Goal: Contribute content

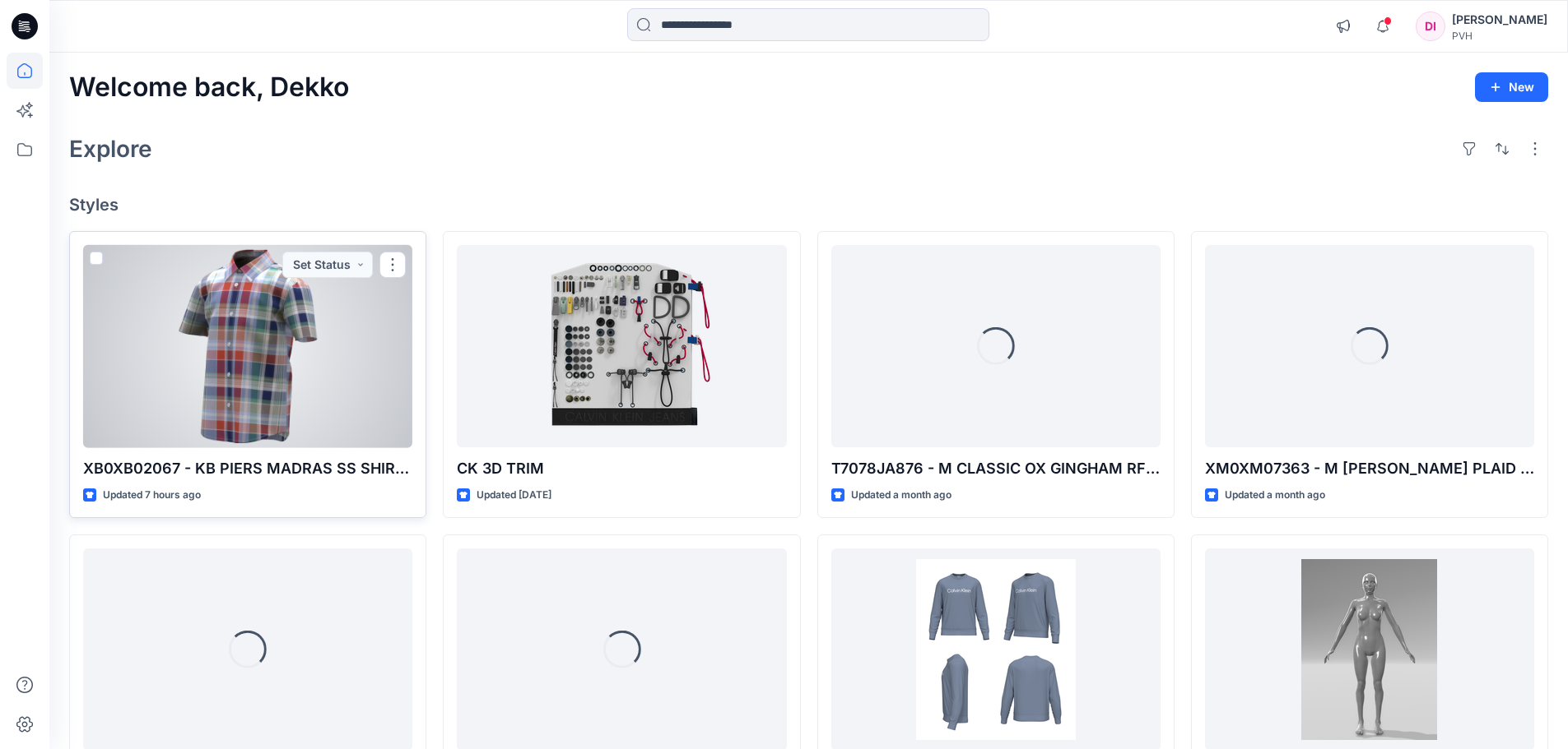
click at [281, 351] on div at bounding box center [247, 347] width 329 height 203
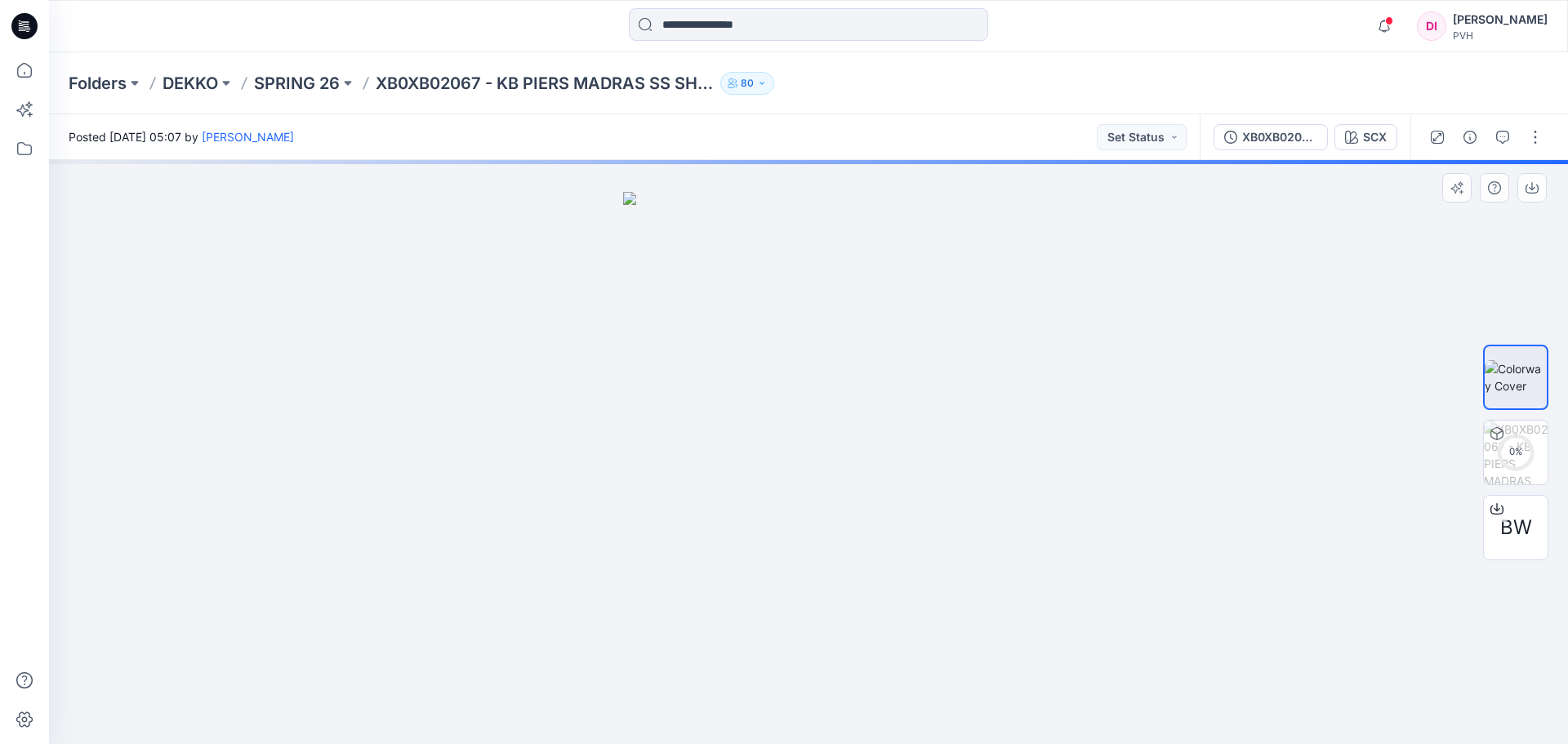
drag, startPoint x: 926, startPoint y: 473, endPoint x: 689, endPoint y: 478, distance: 237.1
click at [689, 478] on img at bounding box center [809, 468] width 372 height 553
drag, startPoint x: 740, startPoint y: 495, endPoint x: 1026, endPoint y: 493, distance: 286.0
click at [996, 498] on div at bounding box center [808, 452] width 1519 height 584
click at [1517, 446] on div "0 %" at bounding box center [1515, 452] width 39 height 14
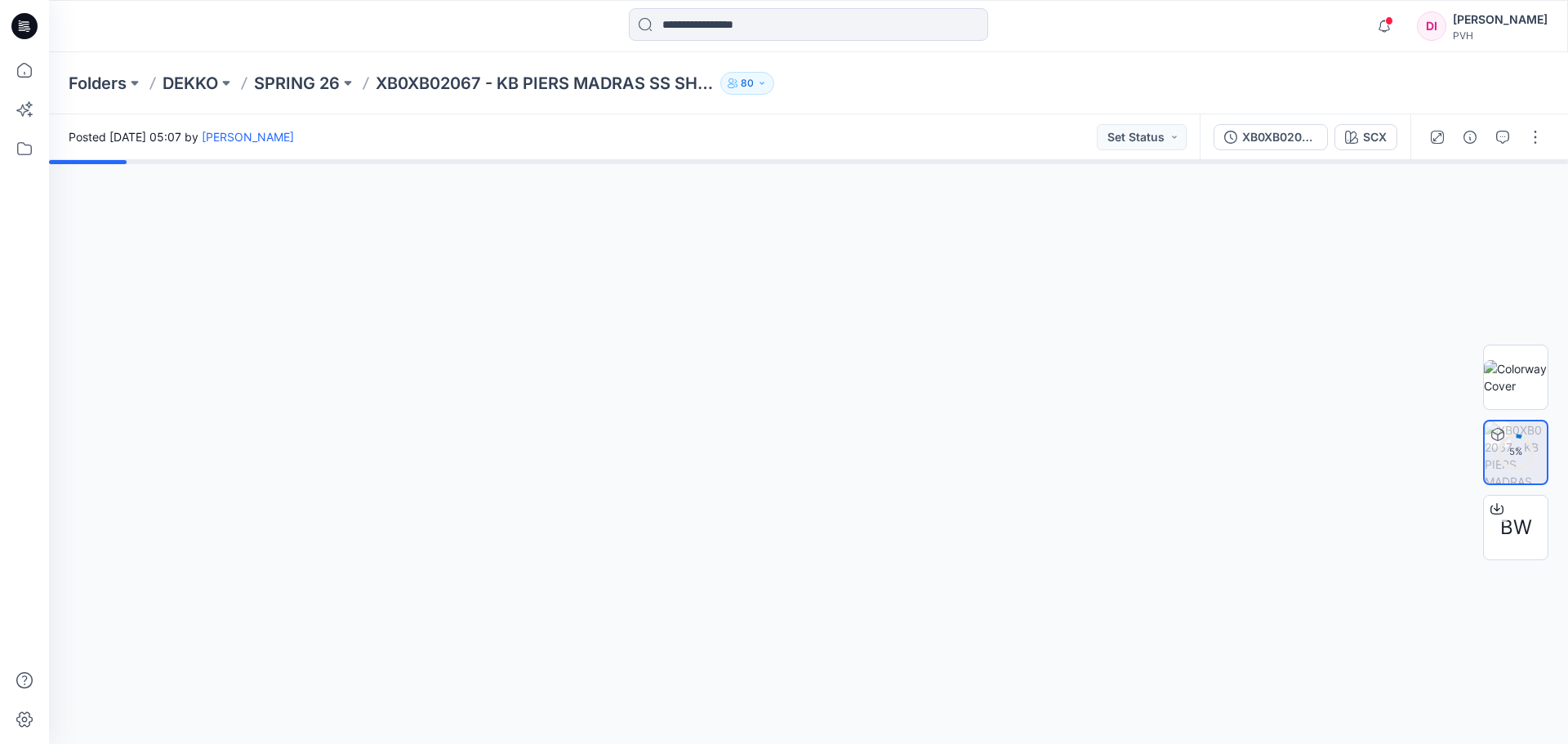
click at [1070, 79] on div "Folders DEKKO SPRING 26 XB0XB02067 - KB PIERS MADRAS SS SHIRT - PROTO - V01 80" at bounding box center [744, 83] width 1353 height 23
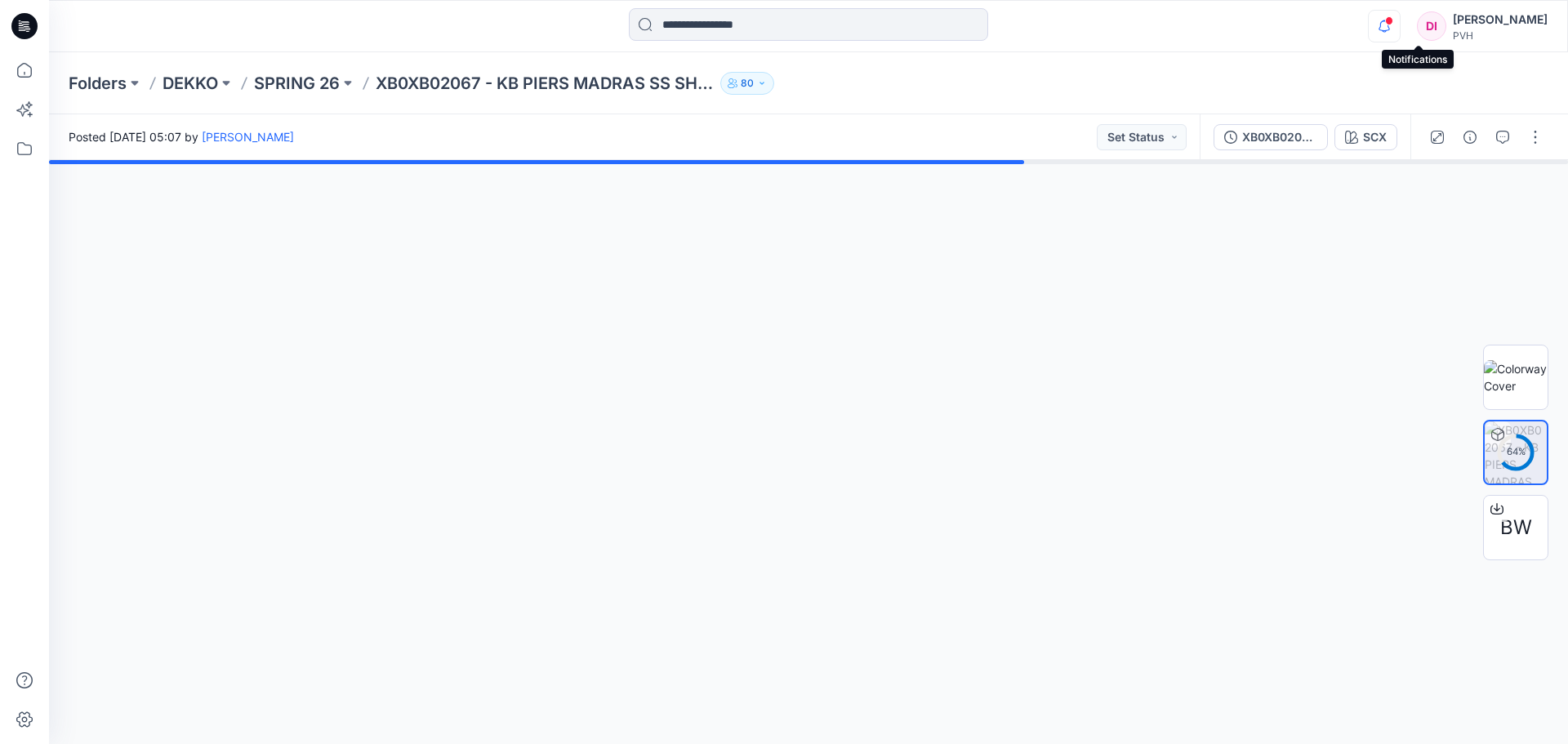
click at [1400, 29] on icon "button" at bounding box center [1384, 26] width 31 height 33
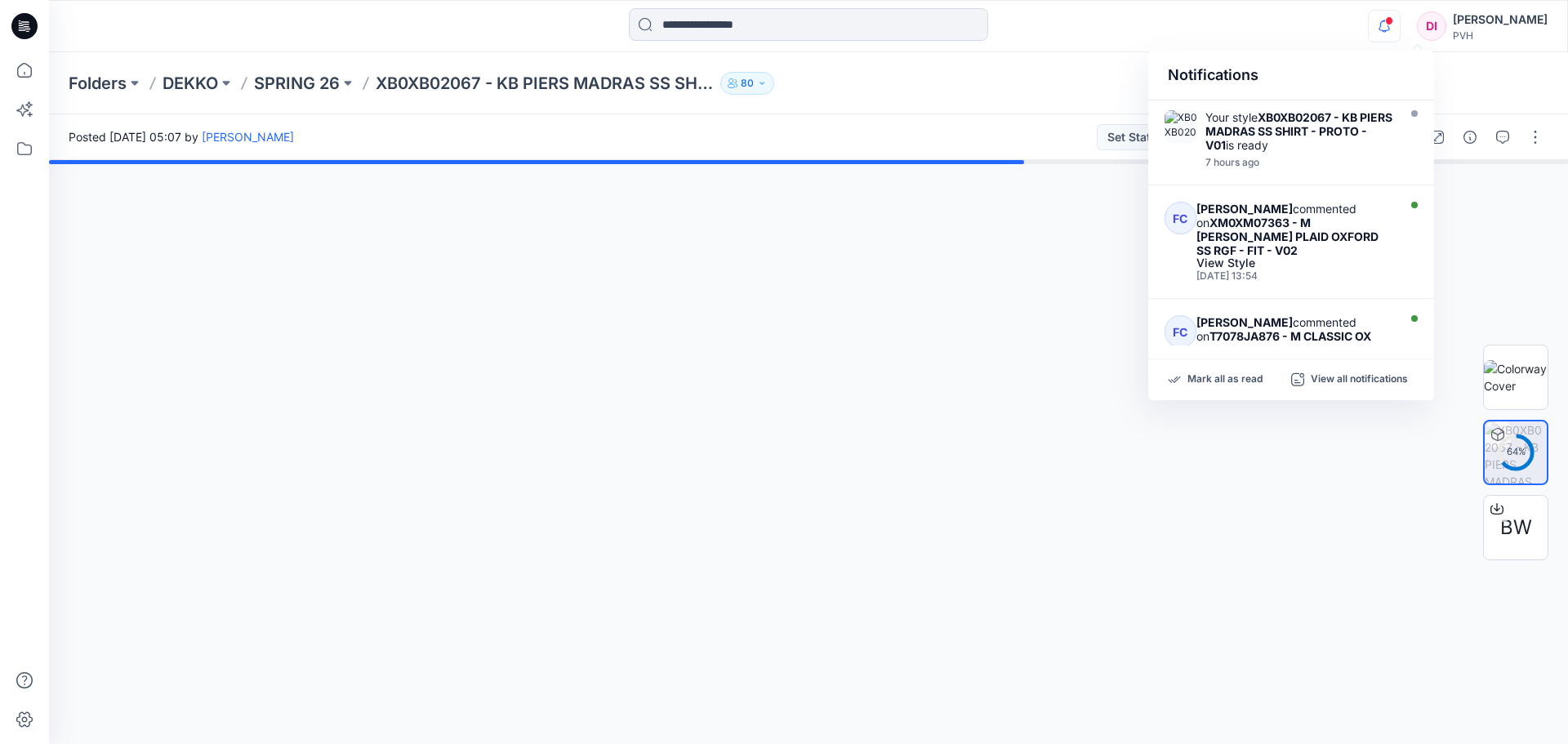
click at [1400, 29] on icon "button" at bounding box center [1384, 26] width 31 height 33
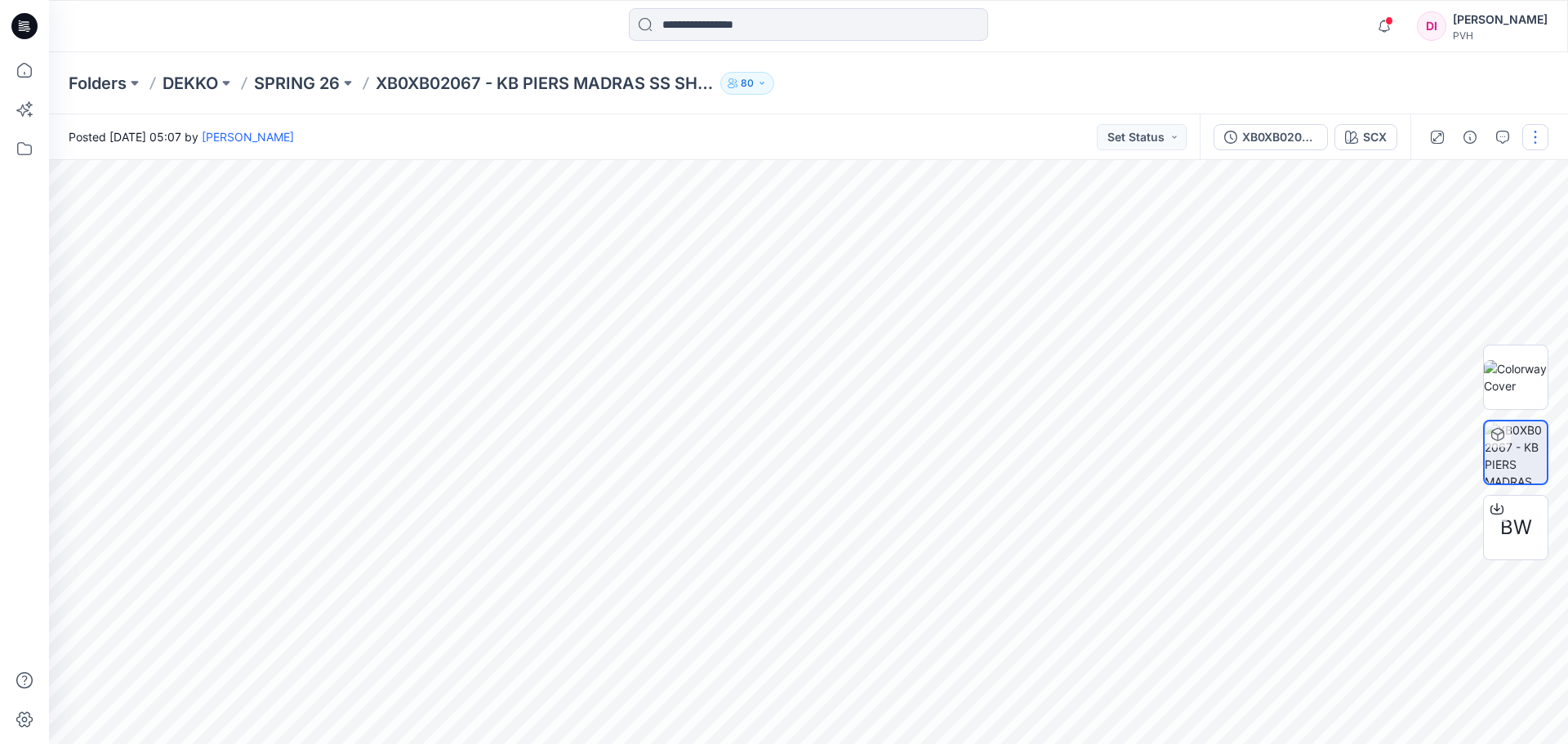
click at [1544, 135] on button "button" at bounding box center [1535, 137] width 26 height 26
click at [1502, 197] on icon "button" at bounding box center [1503, 195] width 13 height 13
click at [1533, 194] on icon "button" at bounding box center [1535, 195] width 13 height 13
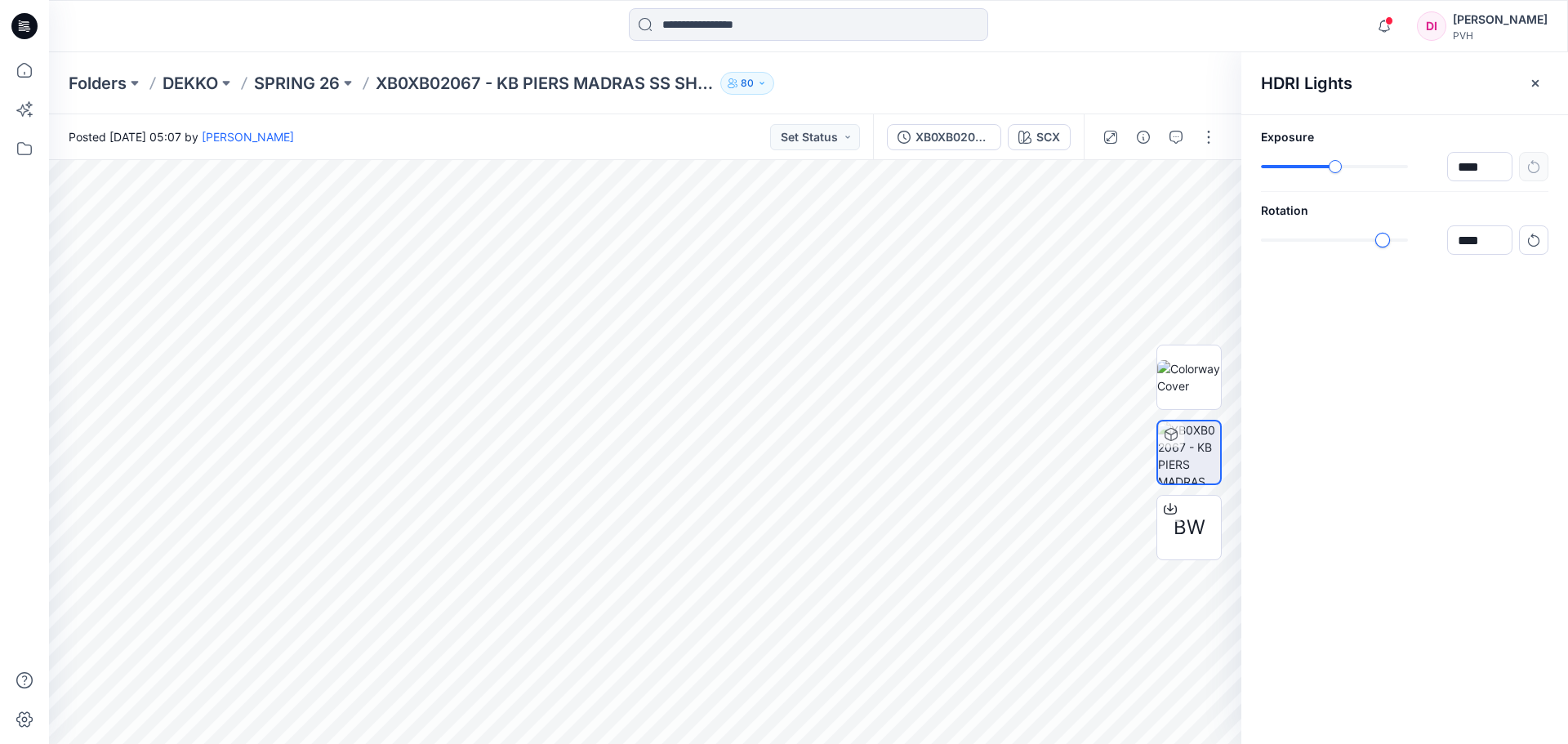
click at [1382, 241] on div "slider-ex-1" at bounding box center [1383, 240] width 15 height 15
type input "****"
click at [1327, 246] on div "slider-ex-1" at bounding box center [1327, 240] width 15 height 15
click at [1326, 167] on div "slider-ex-1" at bounding box center [1327, 166] width 15 height 15
click at [1538, 165] on icon "button" at bounding box center [1533, 166] width 12 height 13
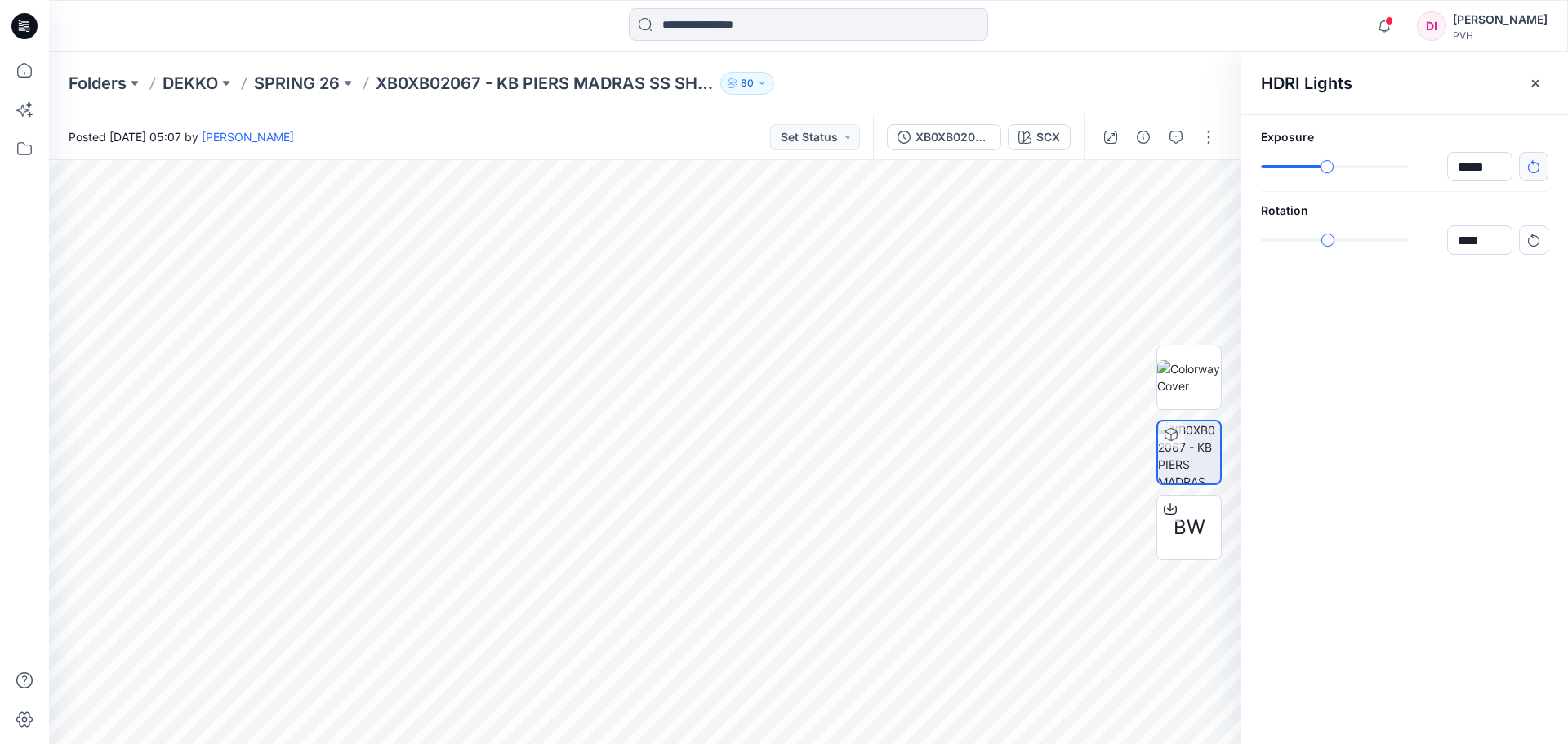
type input "****"
click at [1533, 235] on icon "button" at bounding box center [1533, 240] width 13 height 13
type input "**"
click at [1533, 88] on icon "button" at bounding box center [1535, 83] width 13 height 13
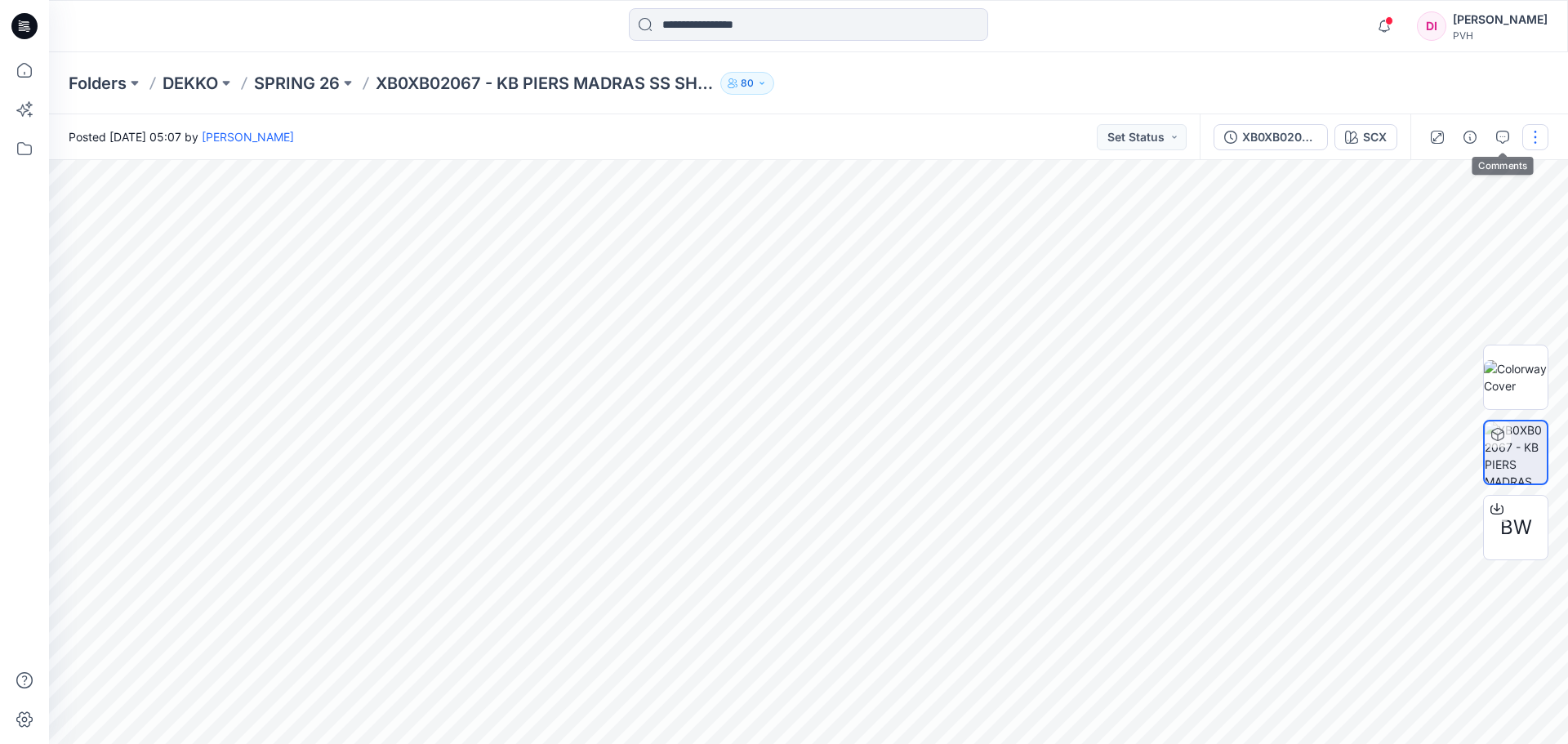
click at [1543, 133] on button "button" at bounding box center [1535, 137] width 26 height 26
click at [1443, 223] on button "Edit" at bounding box center [1466, 220] width 150 height 30
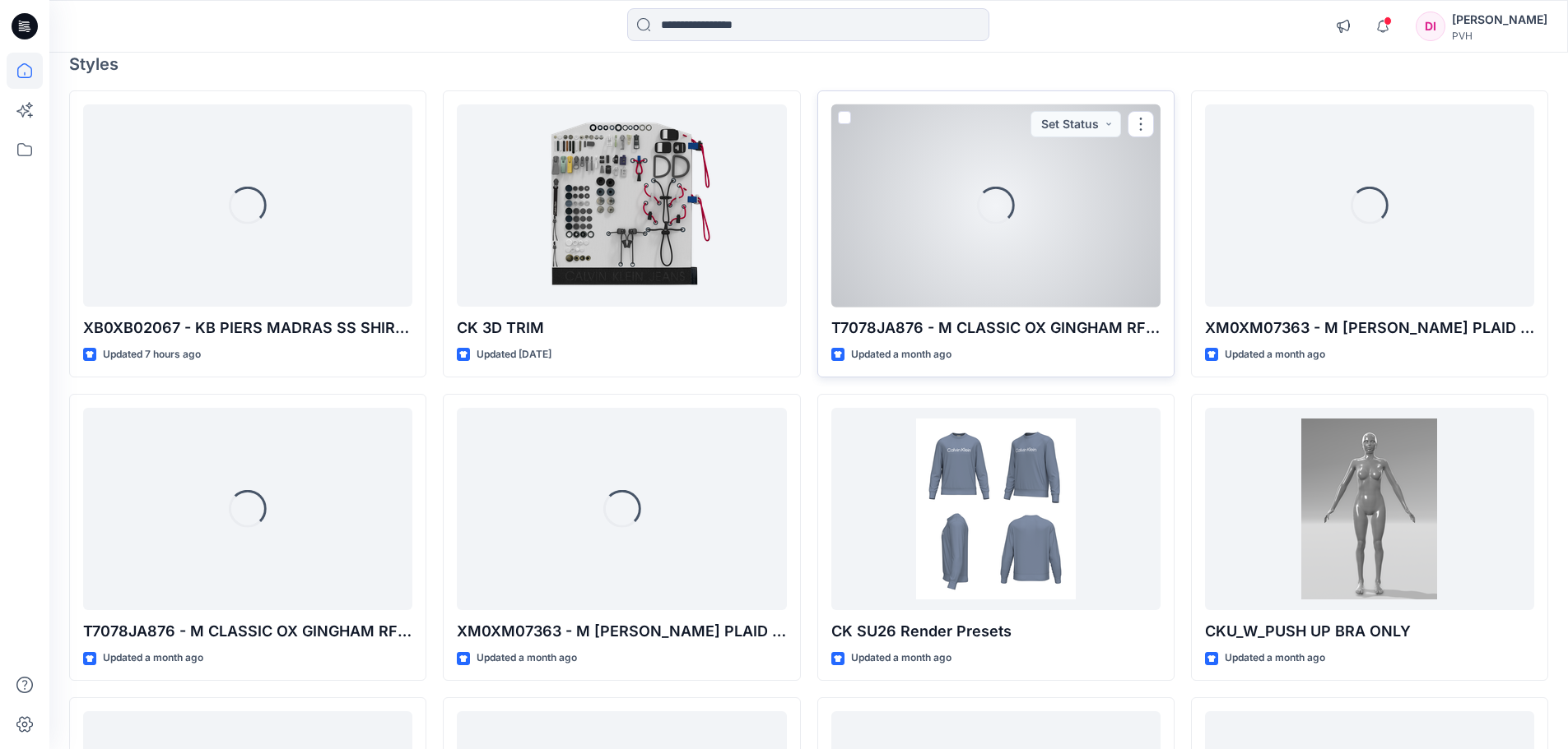
scroll to position [165, 0]
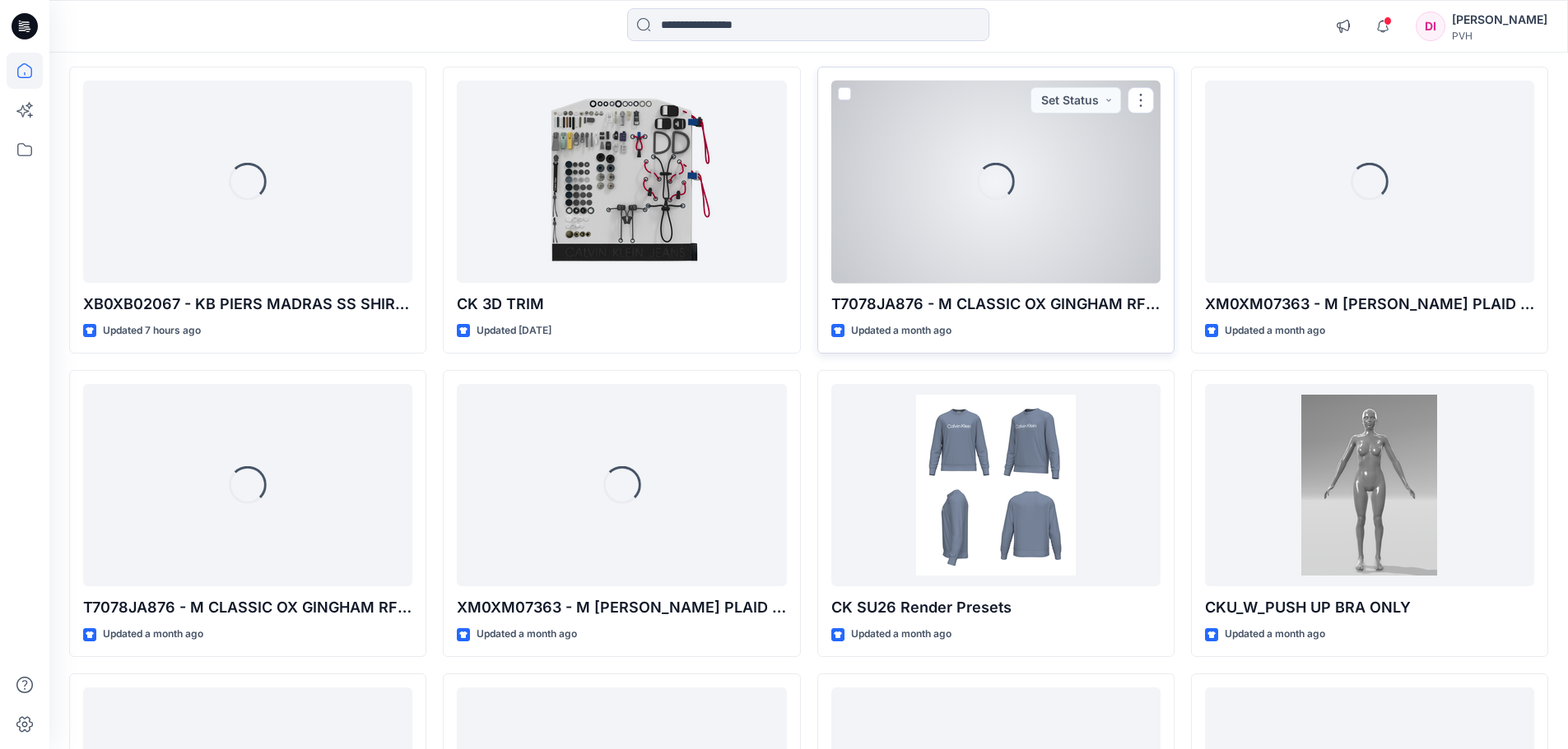
click at [973, 204] on div "Loading..." at bounding box center [995, 182] width 329 height 203
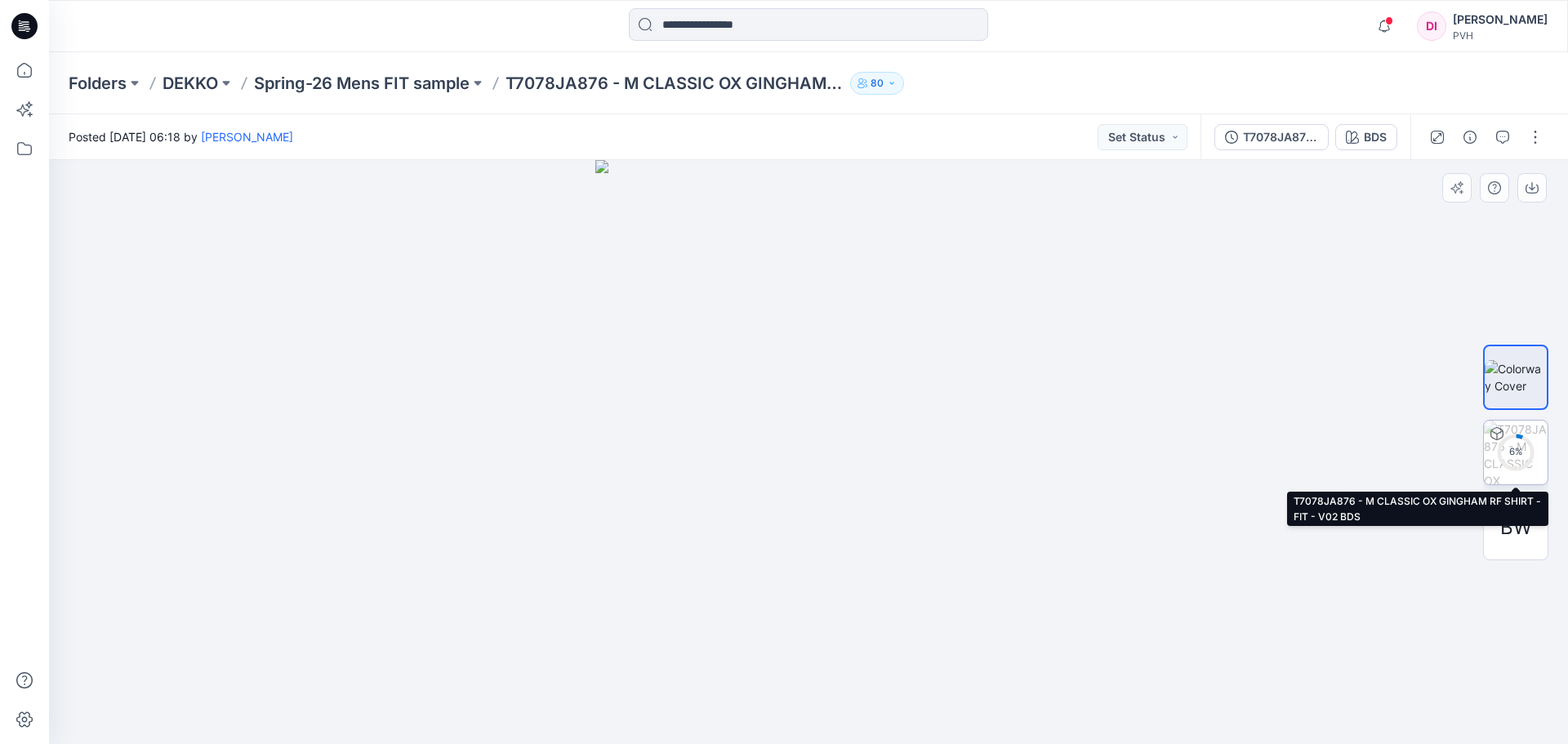
click at [1522, 451] on div "6 %" at bounding box center [1515, 452] width 39 height 14
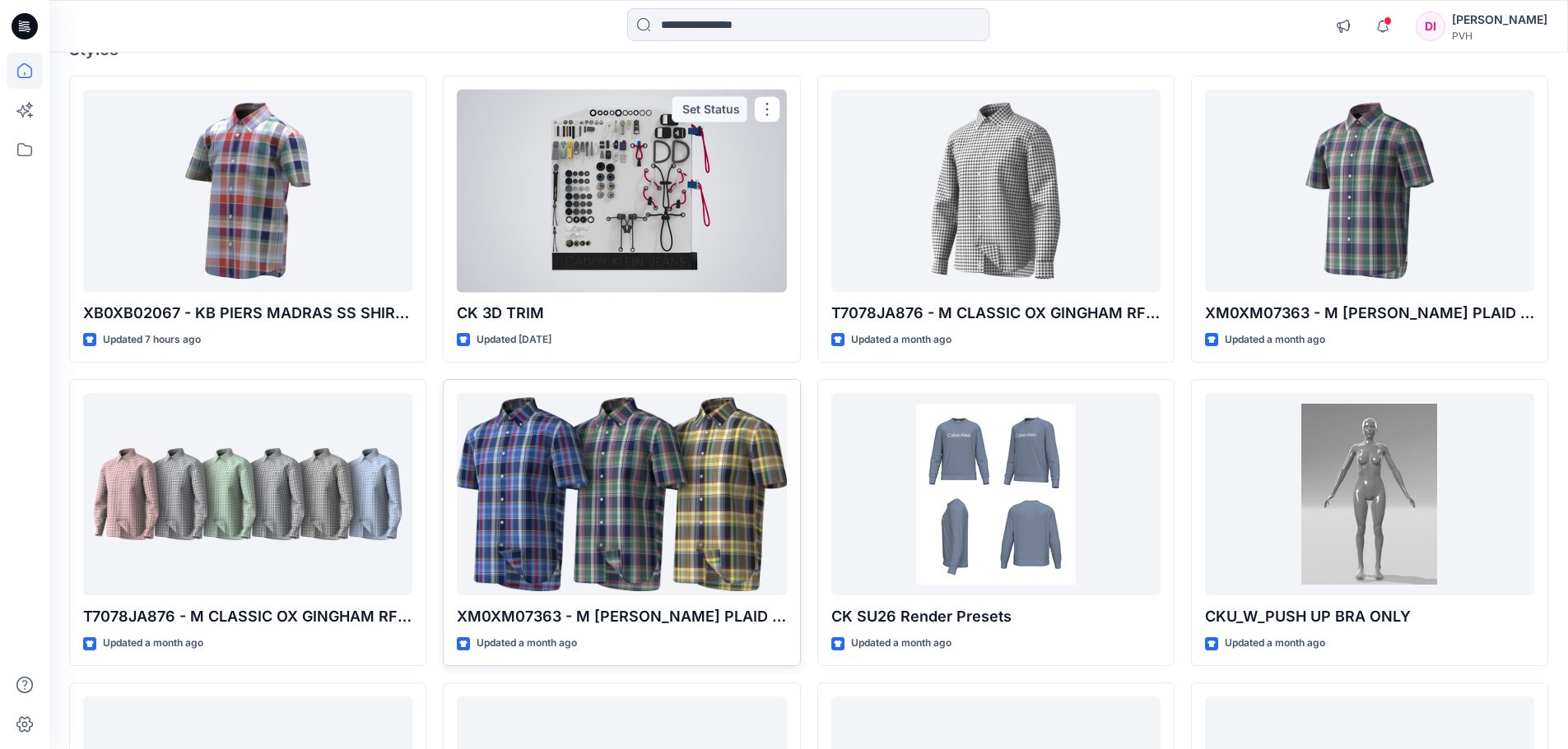
scroll to position [165, 0]
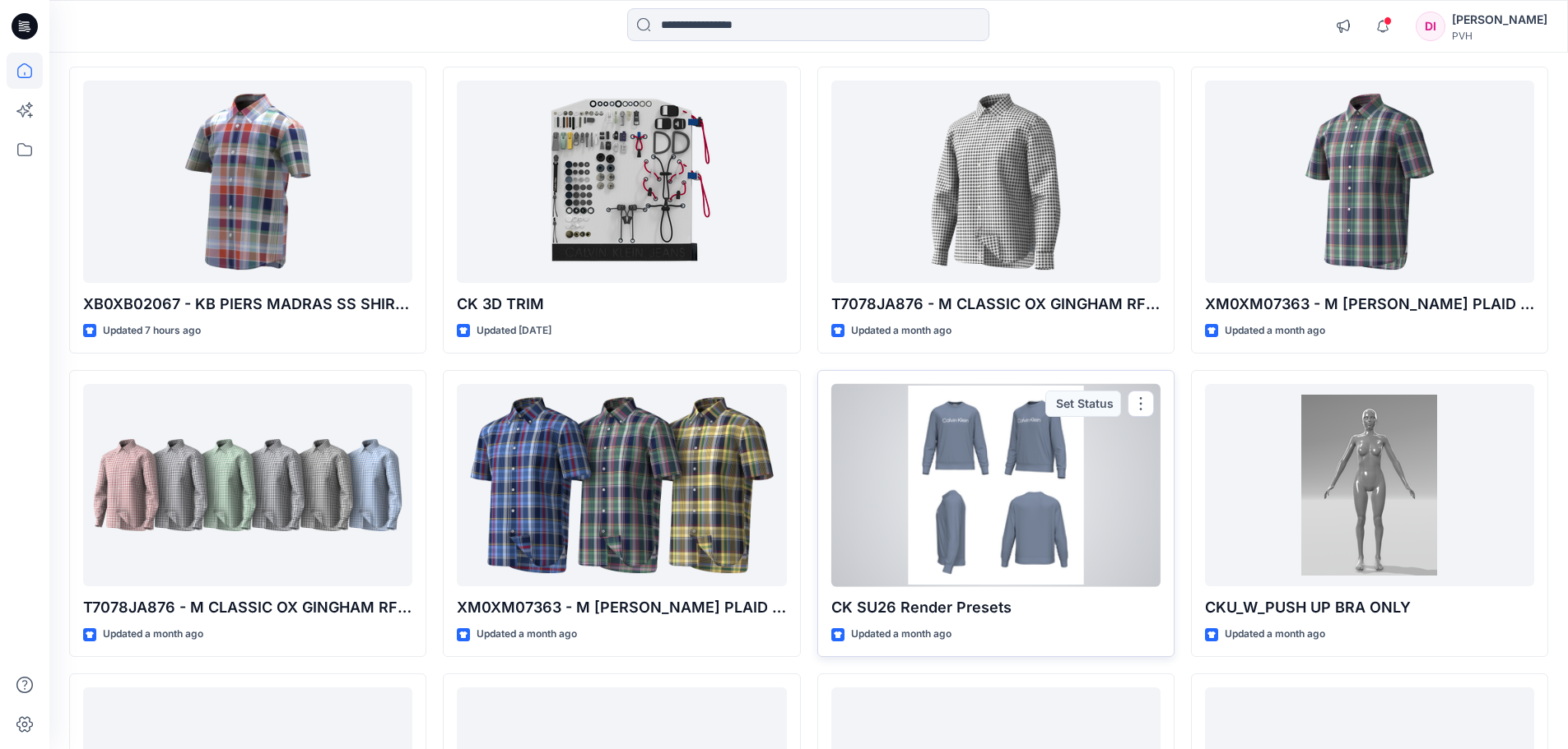
click at [999, 504] on div at bounding box center [995, 486] width 329 height 203
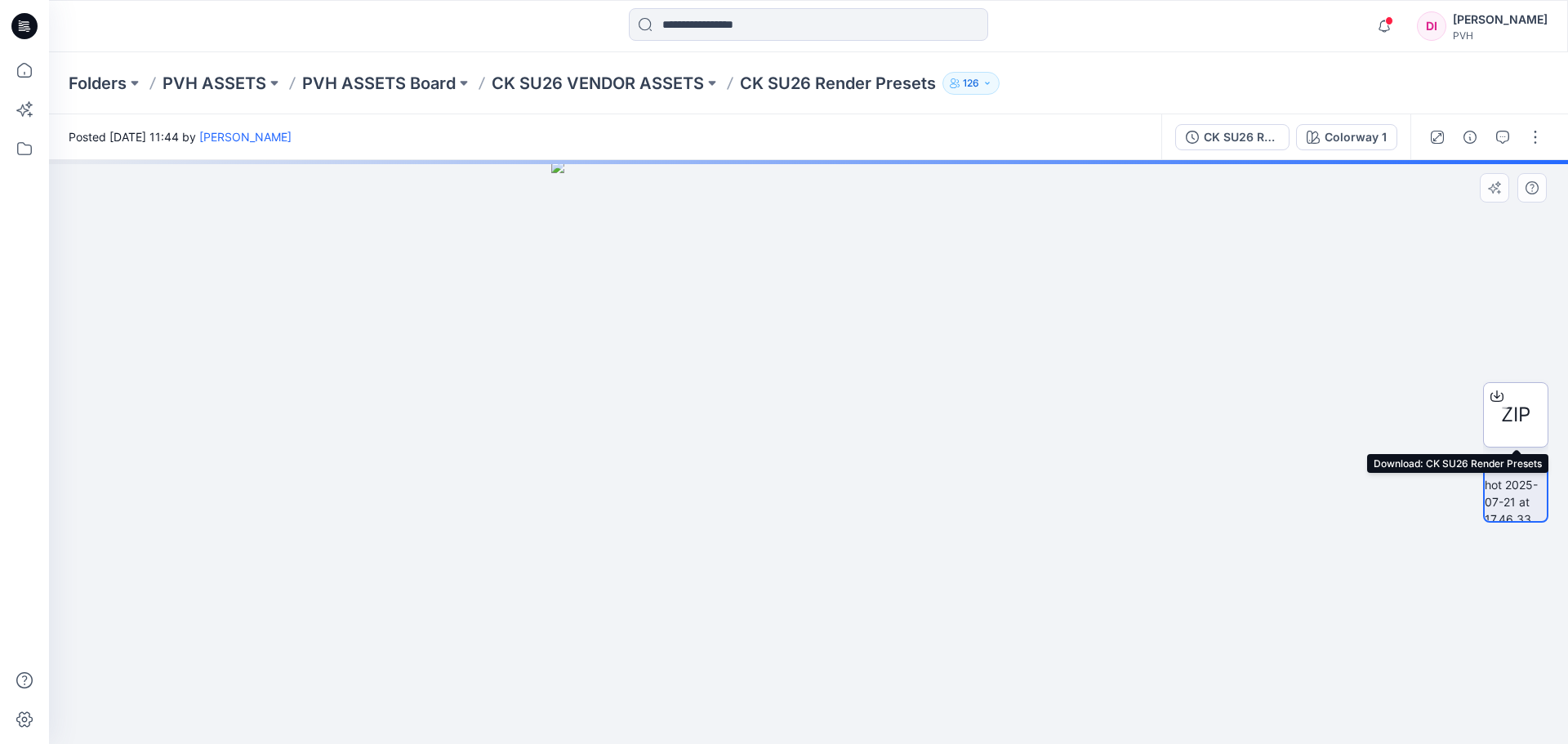
click at [1517, 410] on span "ZIP" at bounding box center [1515, 415] width 29 height 29
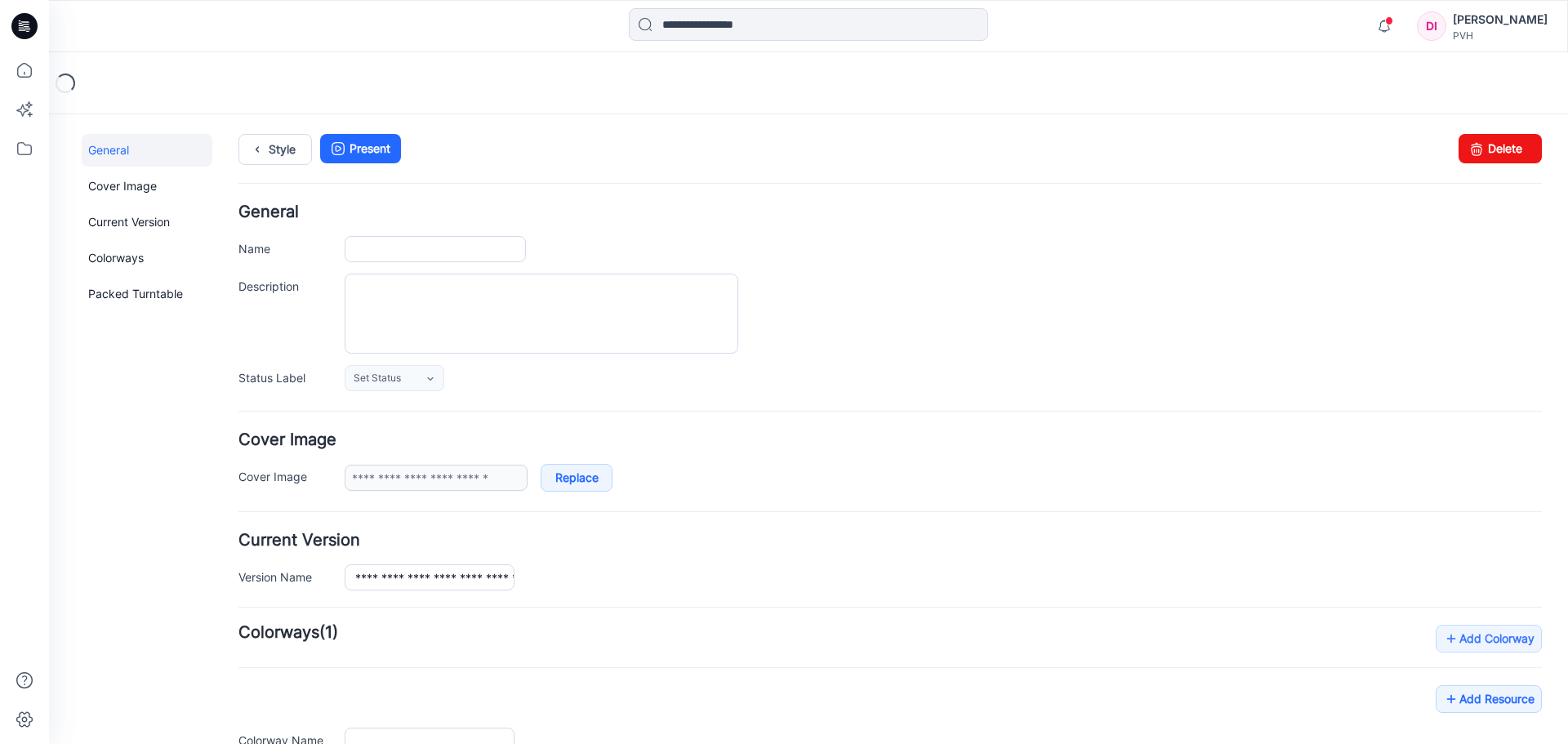
type input "**********"
type input "***"
type input "**********"
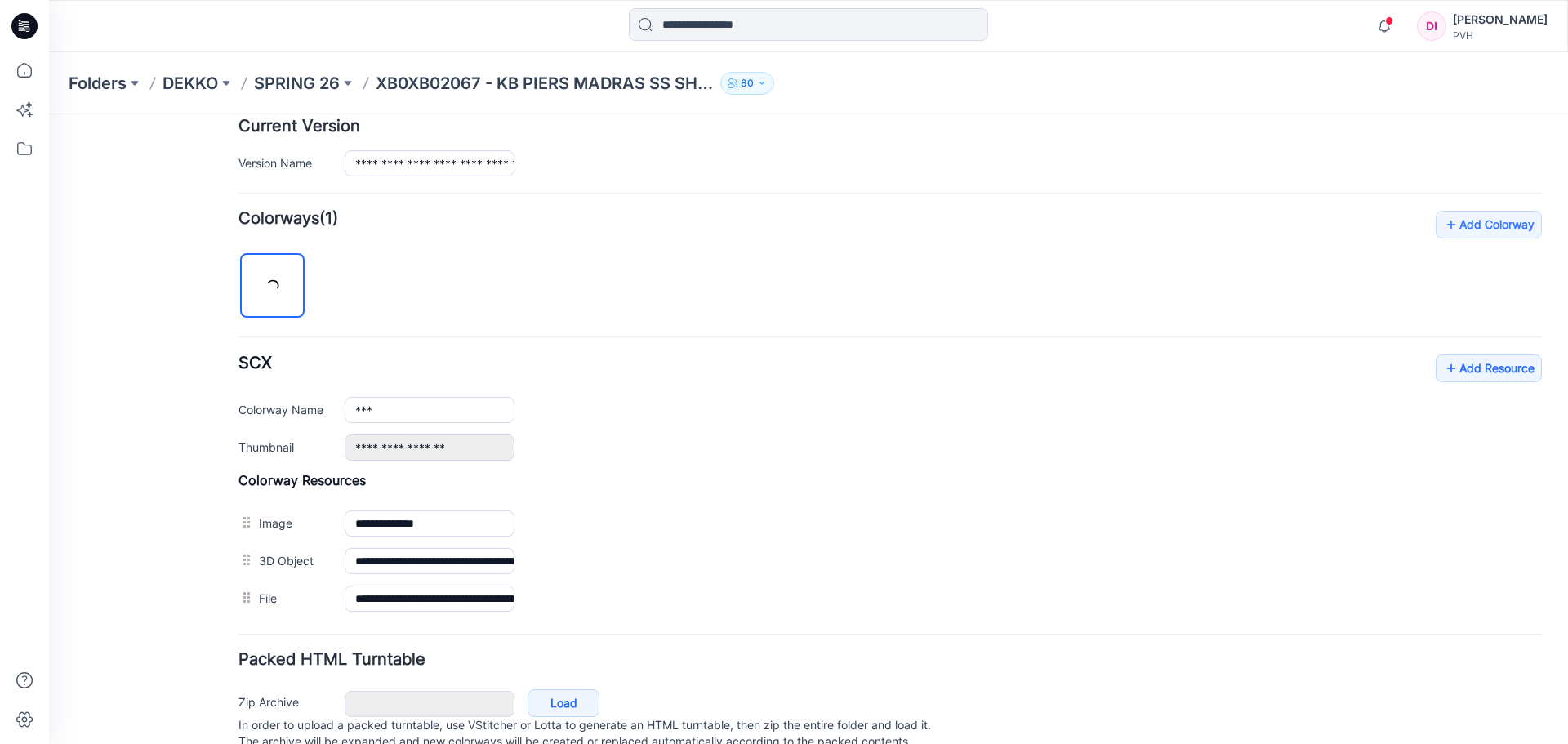
scroll to position [475, 0]
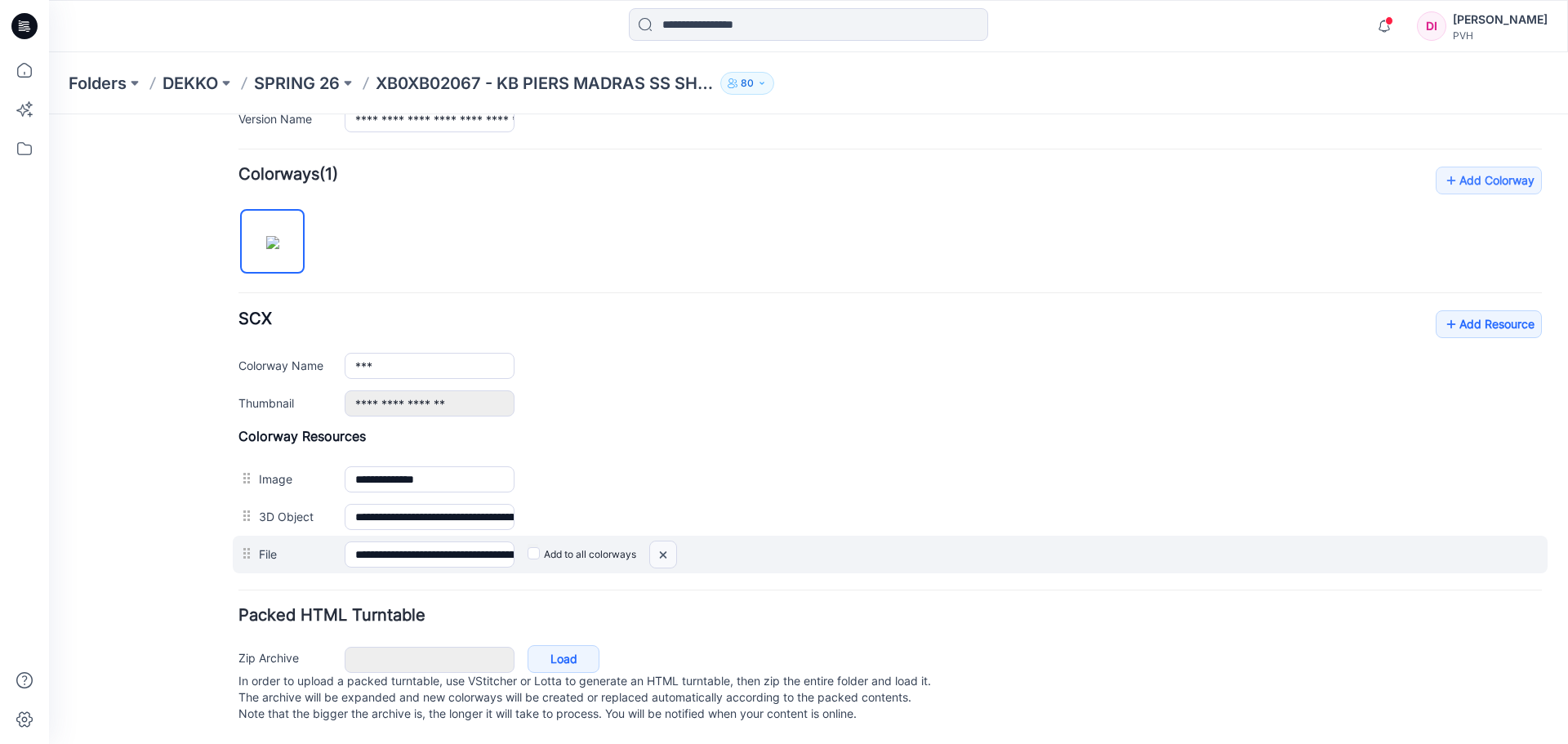
drag, startPoint x: 660, startPoint y: 538, endPoint x: 913, endPoint y: 186, distance: 433.5
click at [660, 542] on img at bounding box center [663, 556] width 26 height 27
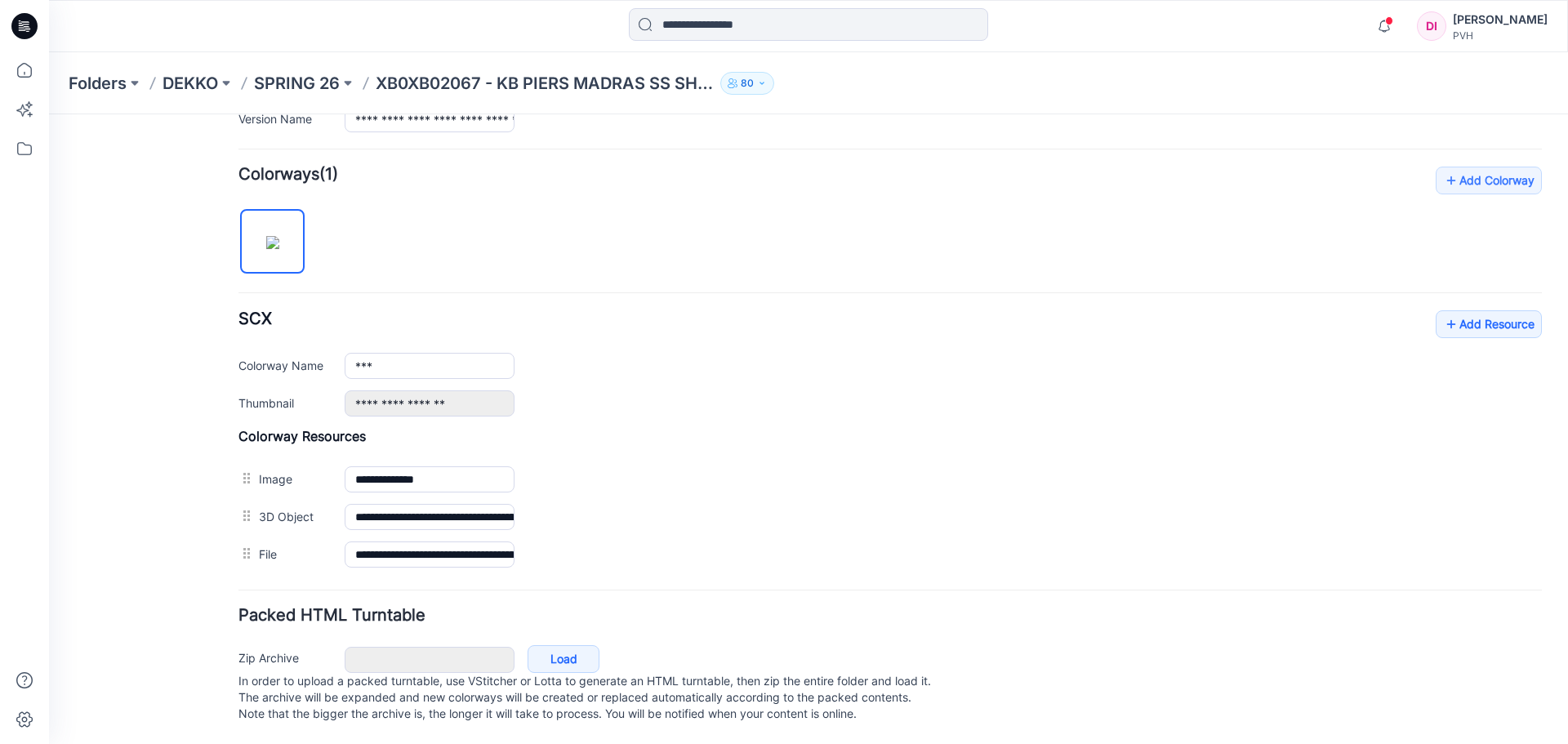
scroll to position [437, 0]
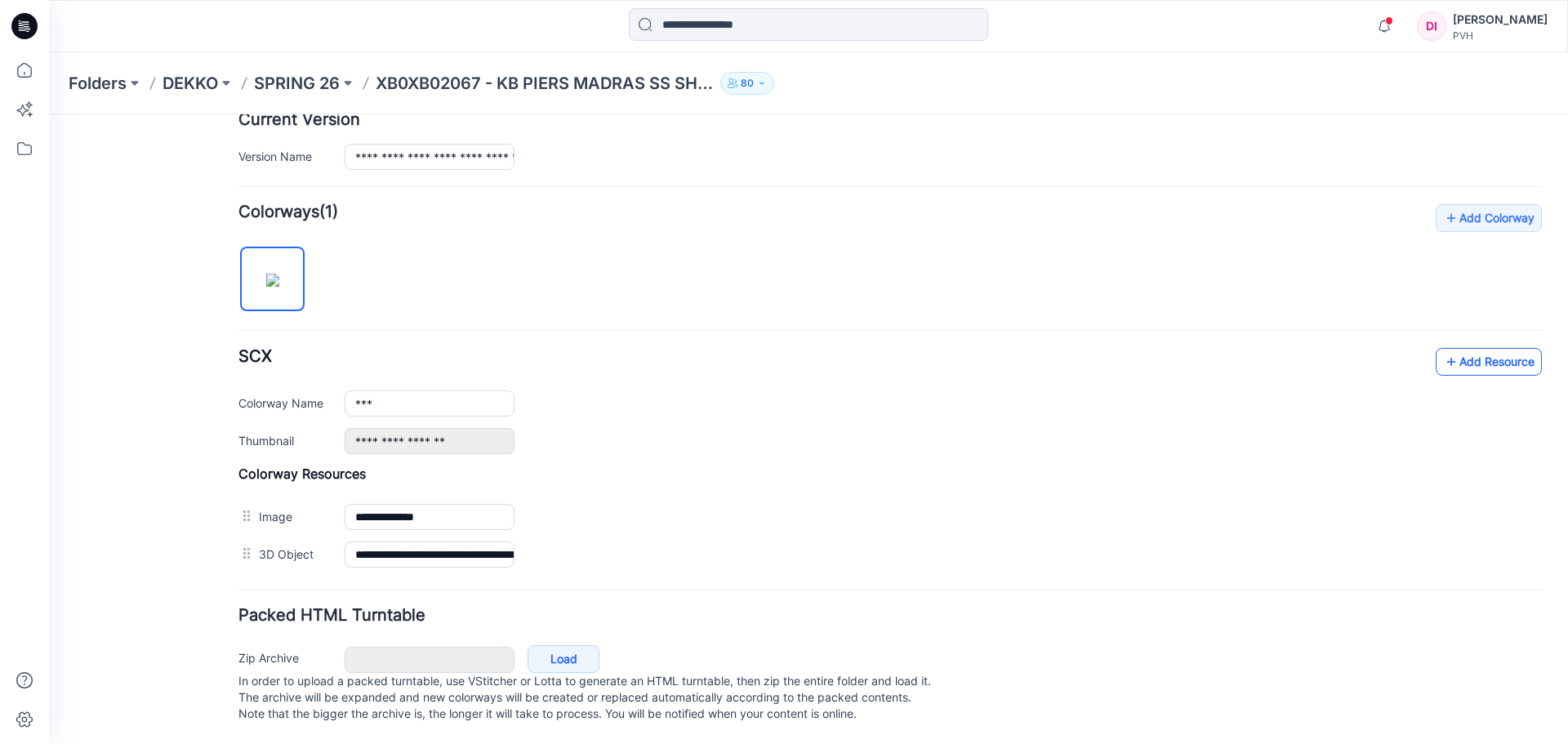
click at [1500, 349] on link "Add Resource" at bounding box center [1488, 362] width 106 height 28
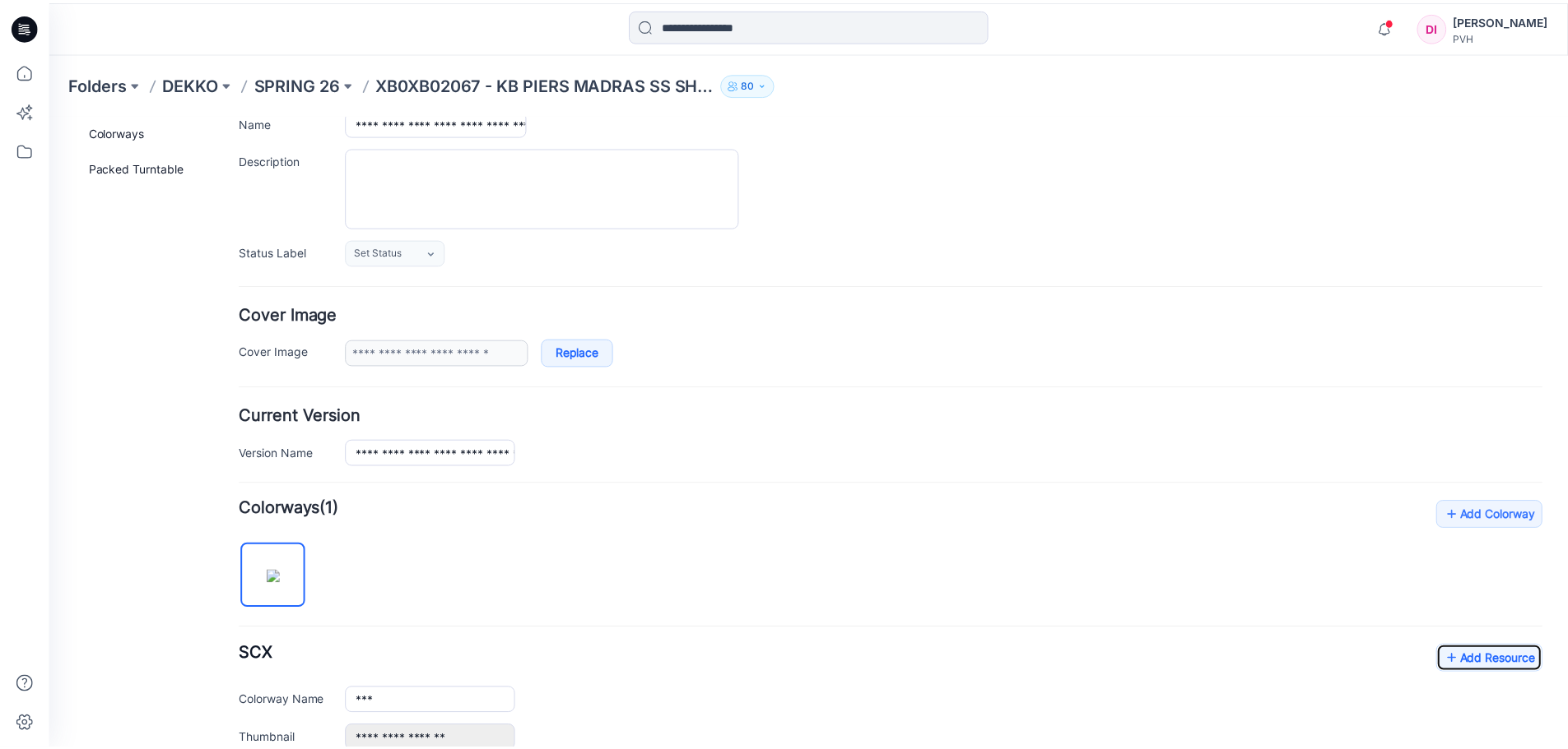
scroll to position [0, 0]
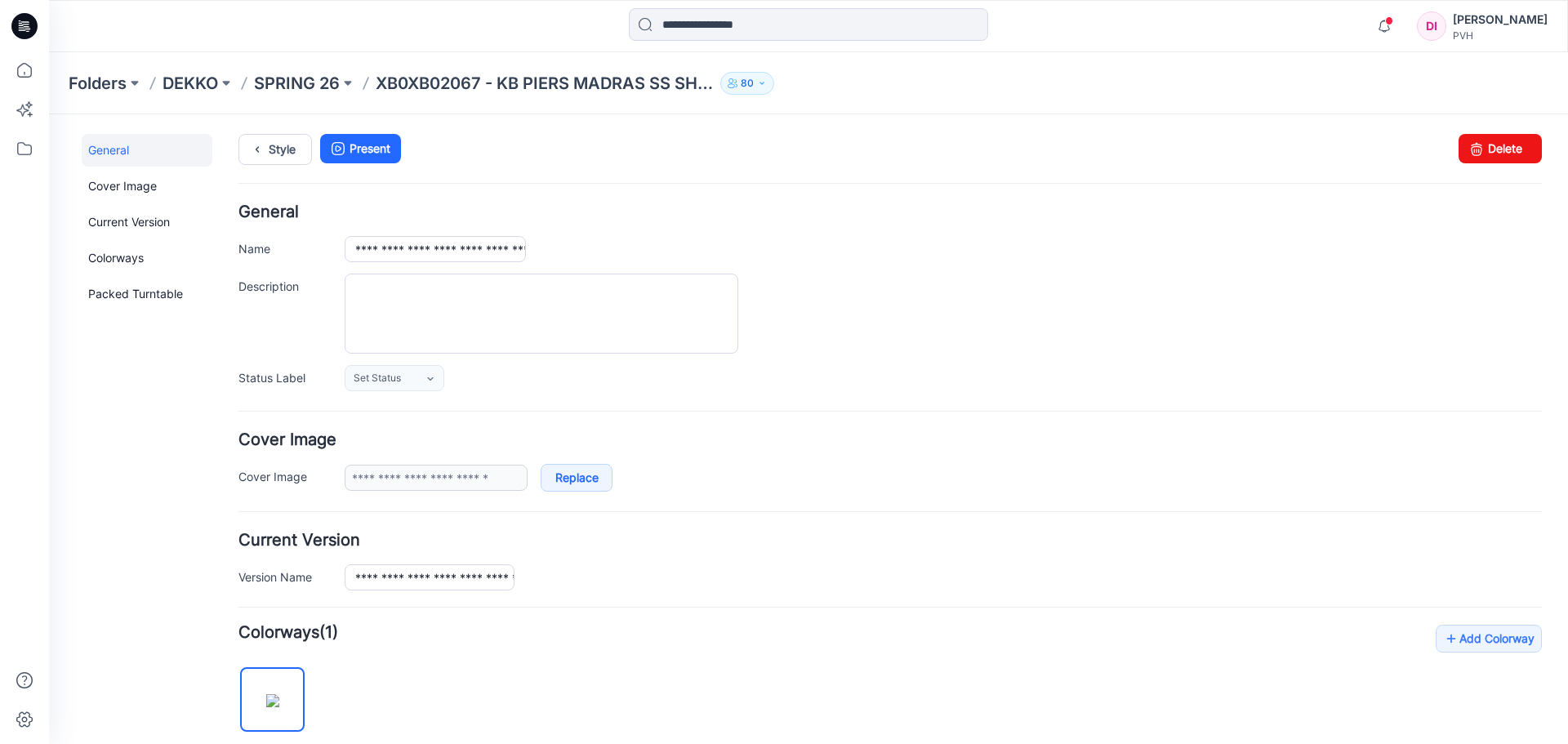
click at [27, 25] on icon at bounding box center [25, 24] width 7 height 1
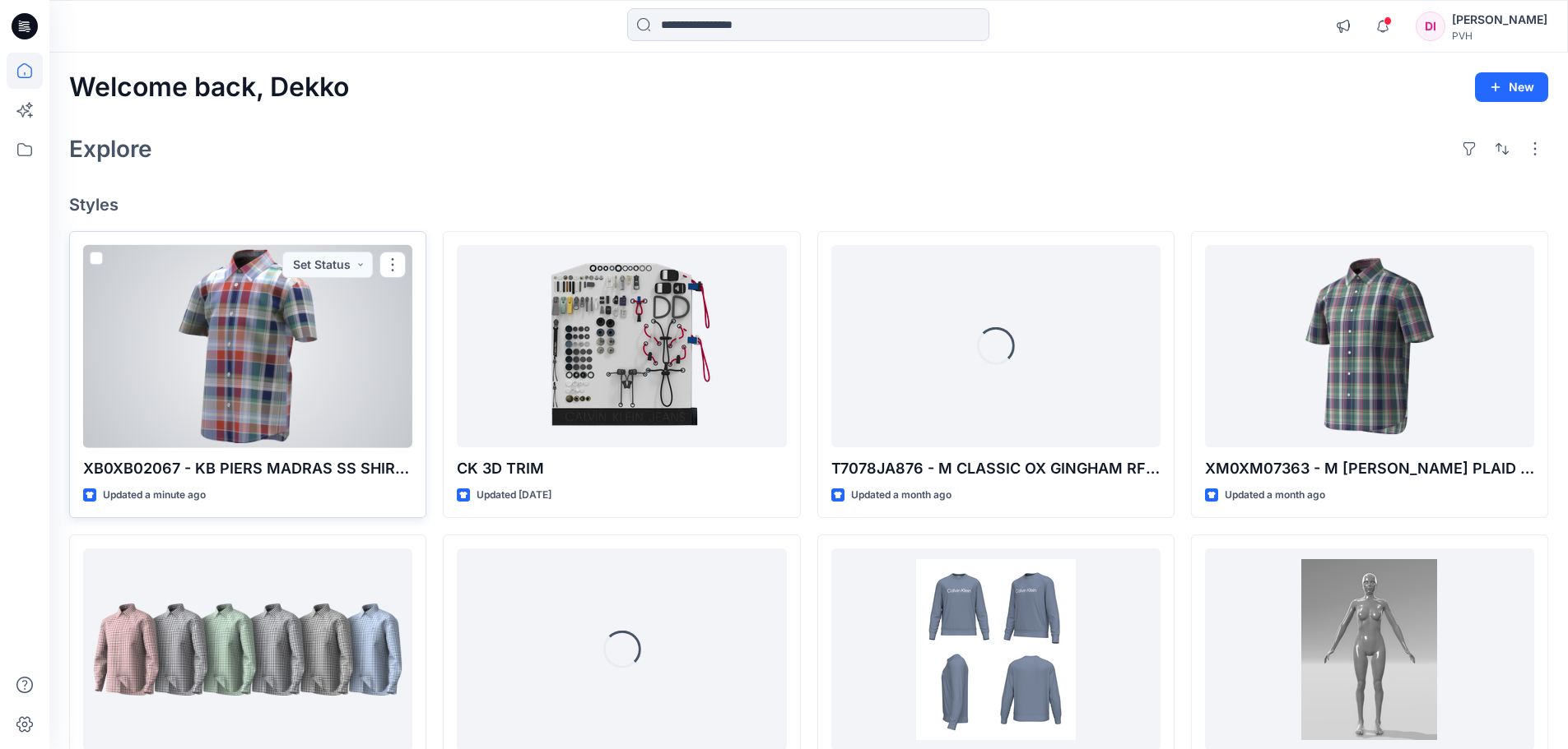
click at [289, 368] on div at bounding box center [247, 347] width 329 height 203
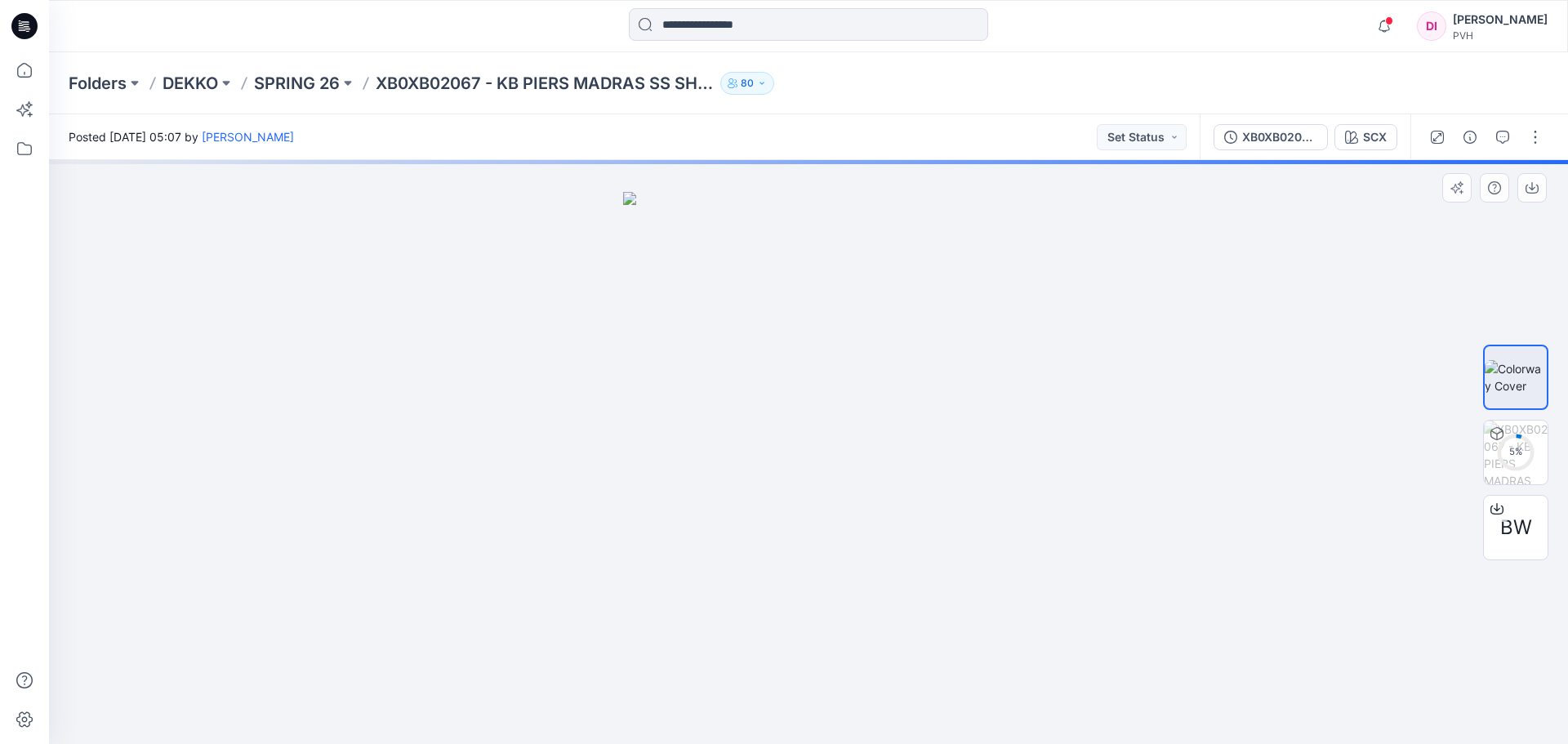
drag, startPoint x: 784, startPoint y: 385, endPoint x: 866, endPoint y: 390, distance: 82.2
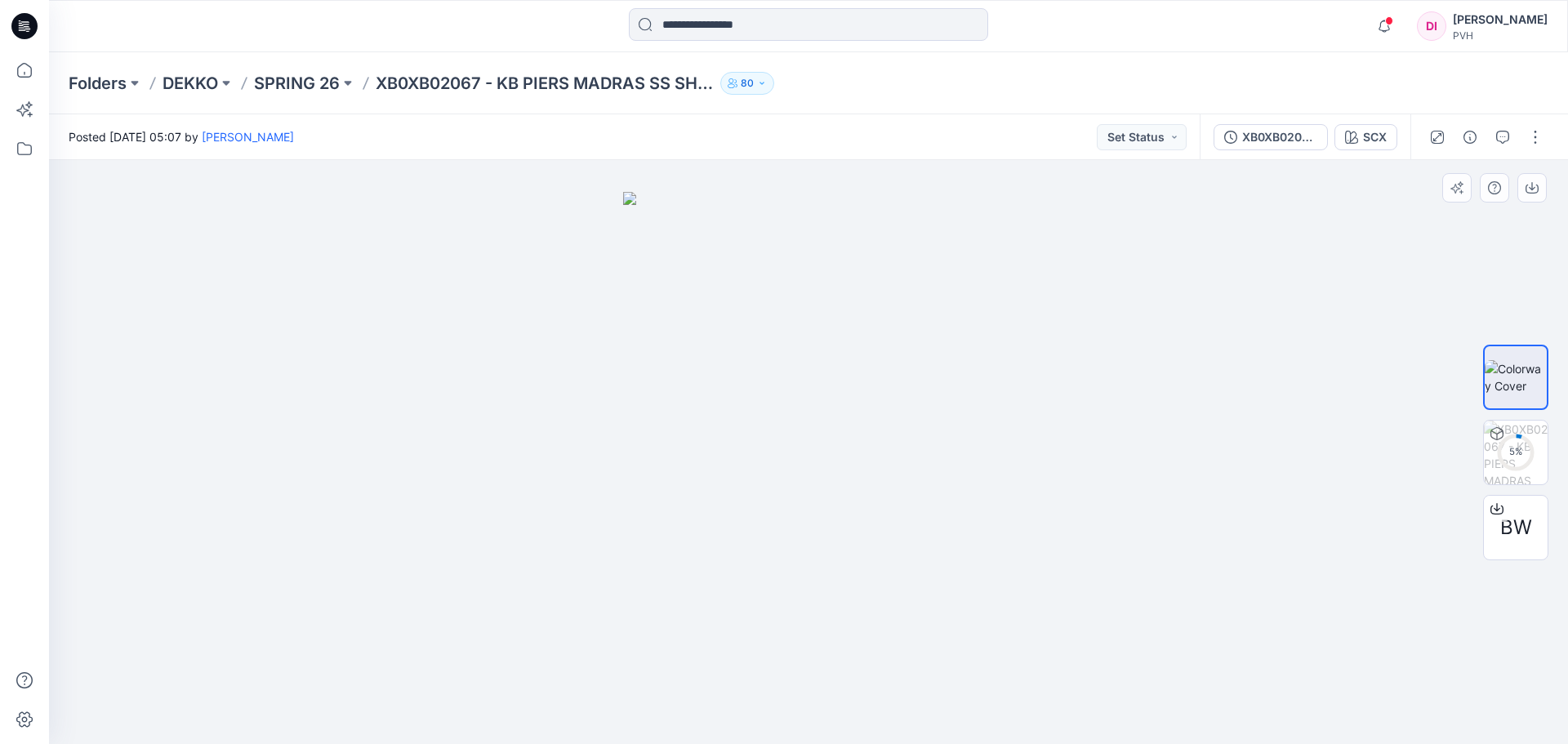
drag, startPoint x: 841, startPoint y: 441, endPoint x: 944, endPoint y: 428, distance: 103.8
click at [942, 430] on img at bounding box center [809, 468] width 372 height 553
click at [869, 321] on img at bounding box center [809, 468] width 372 height 553
click at [1540, 140] on button "button" at bounding box center [1535, 137] width 26 height 26
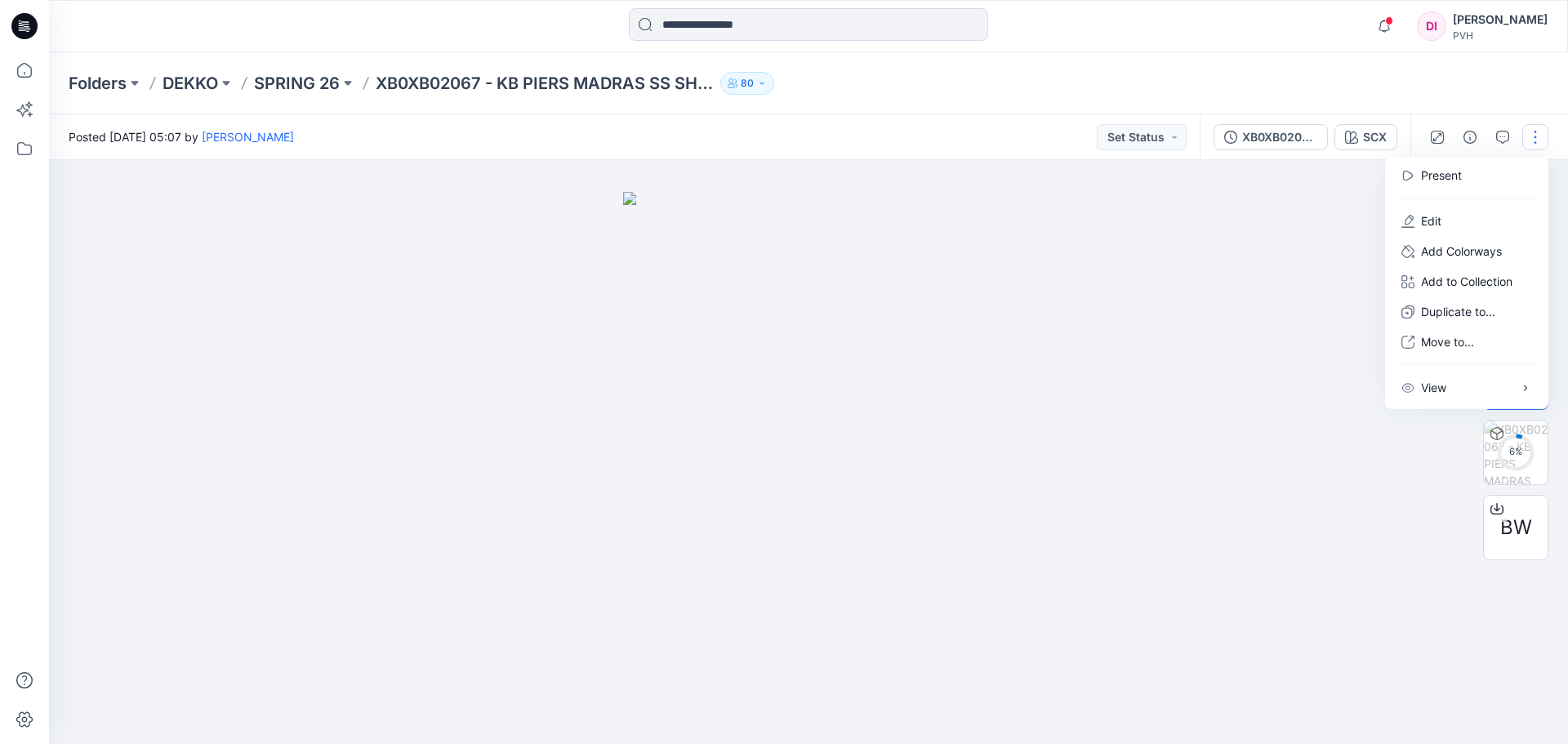
click at [841, 94] on div "Folders DEKKO SPRING 26 XB0XB02067 - KB PIERS MADRAS SS SHIRT - PROTO - V01 80" at bounding box center [744, 83] width 1353 height 23
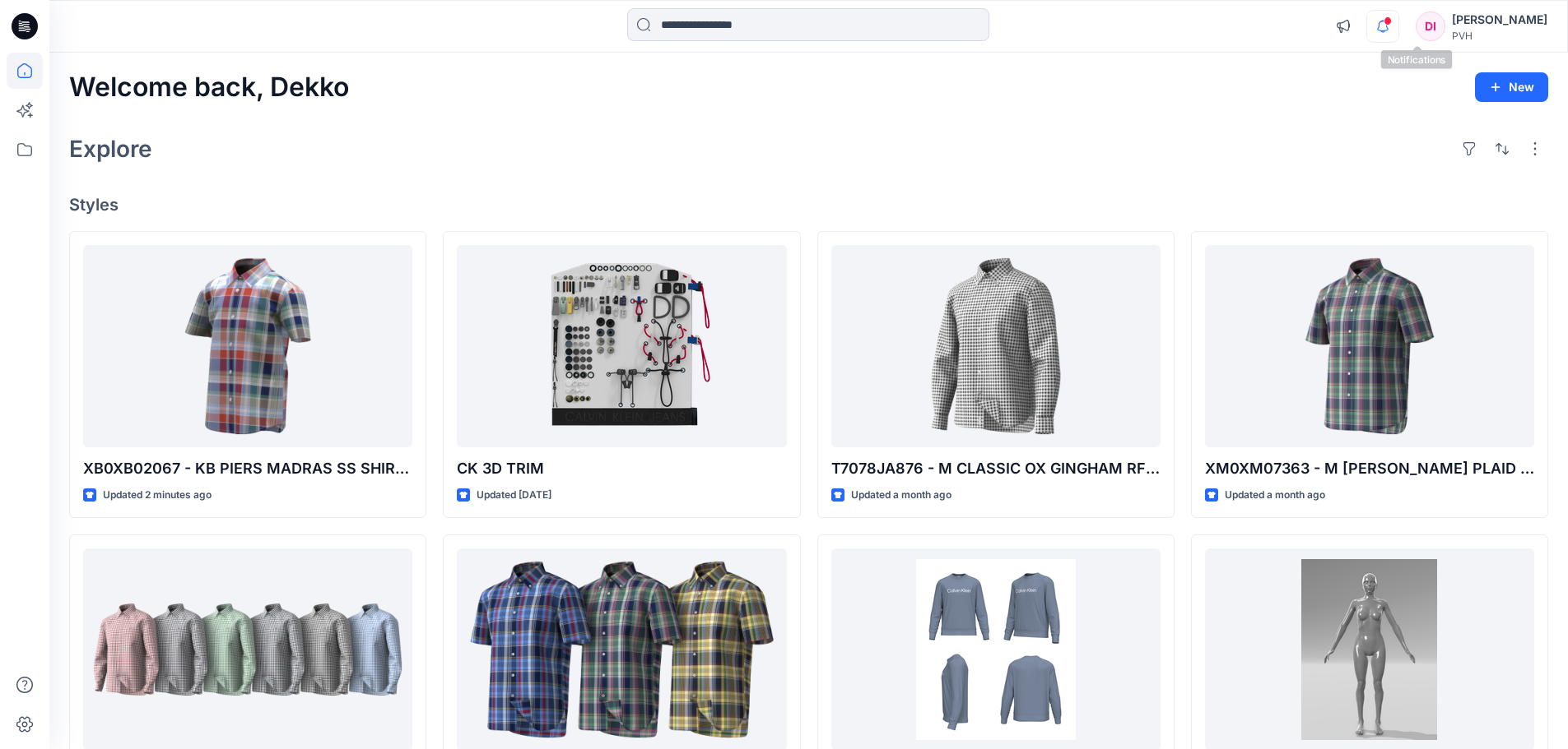
click at [1388, 26] on icon "button" at bounding box center [1382, 26] width 12 height 11
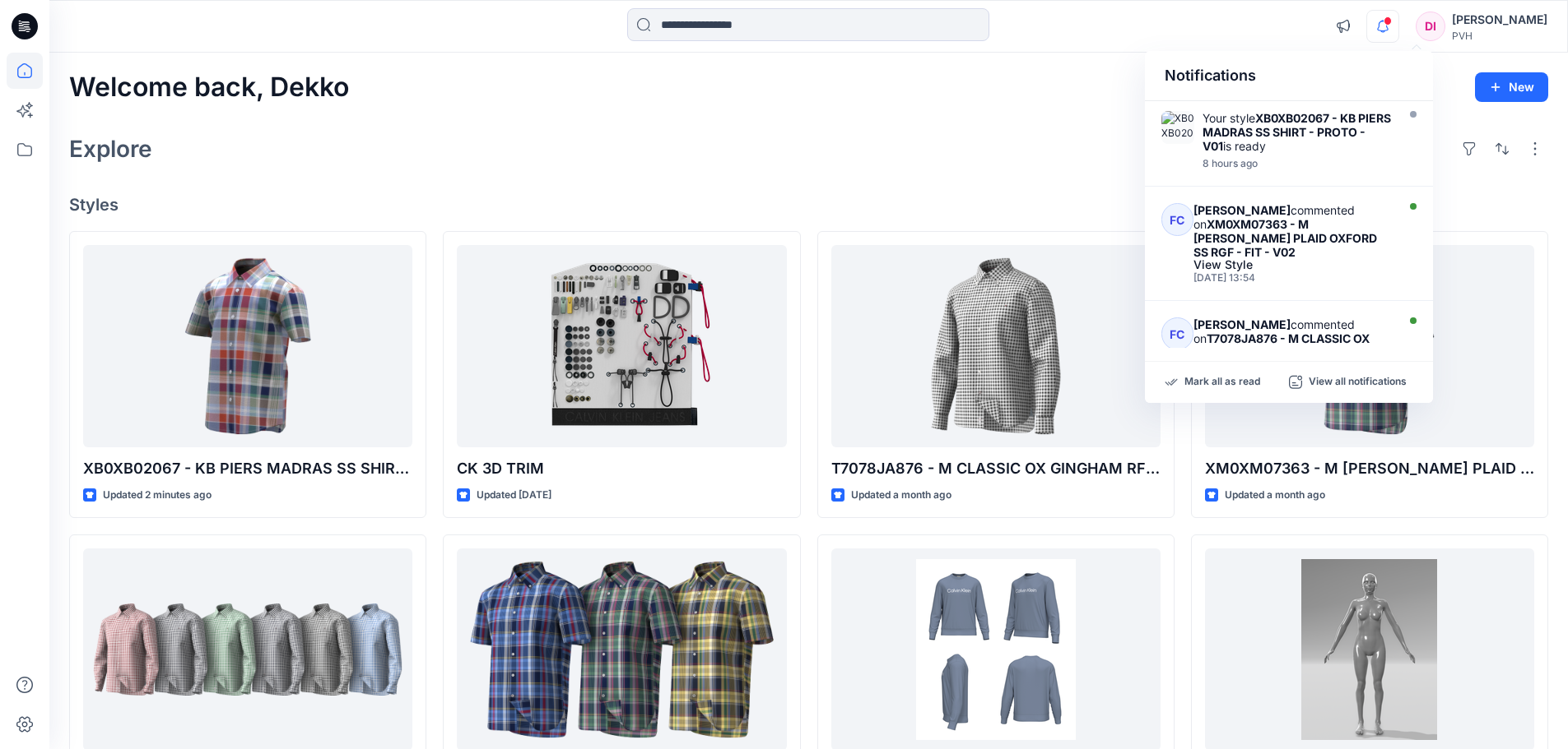
click at [1398, 26] on icon "button" at bounding box center [1382, 27] width 31 height 33
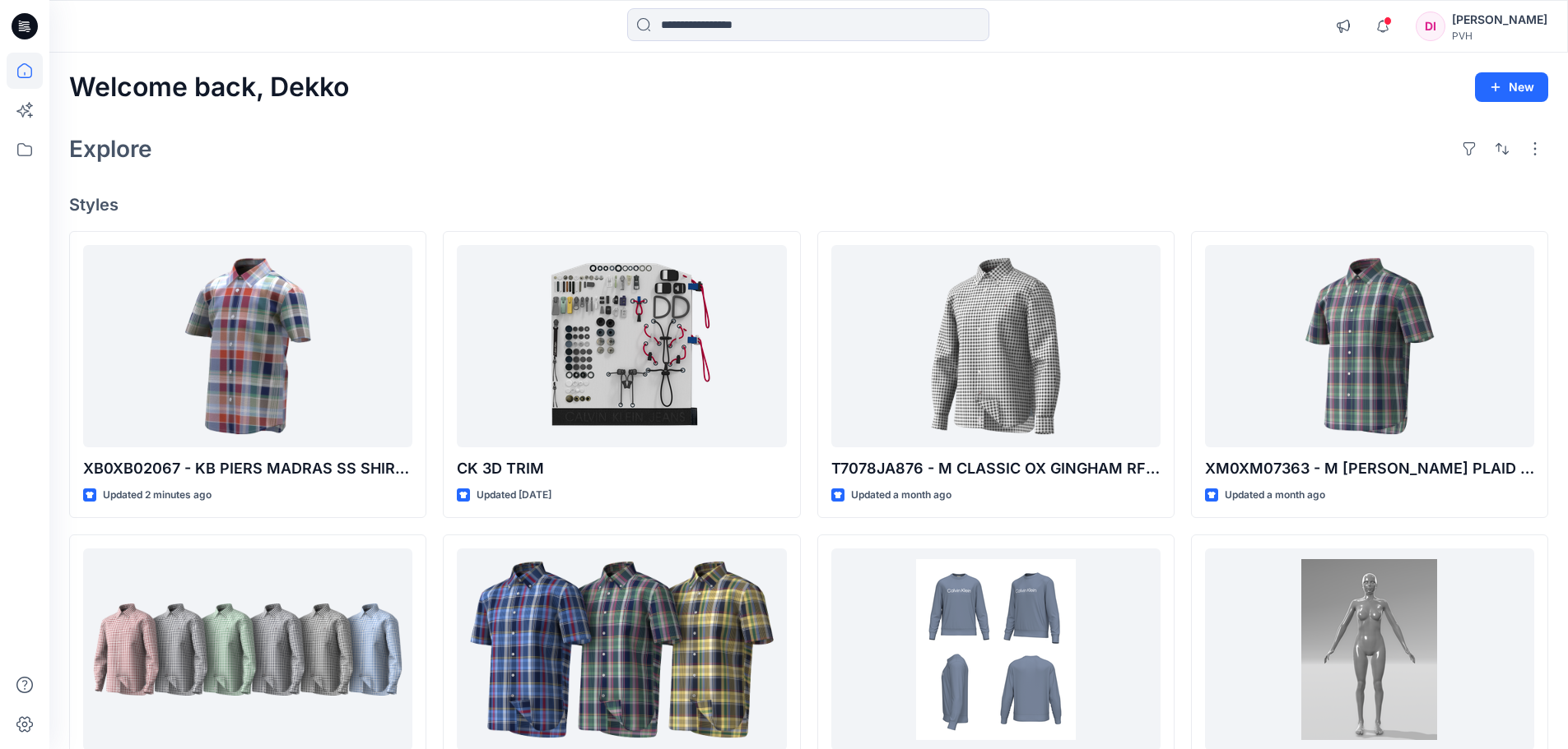
click at [1174, 129] on div "Explore" at bounding box center [808, 148] width 1478 height 39
